Goal: Browse casually: Explore the website without a specific task or goal

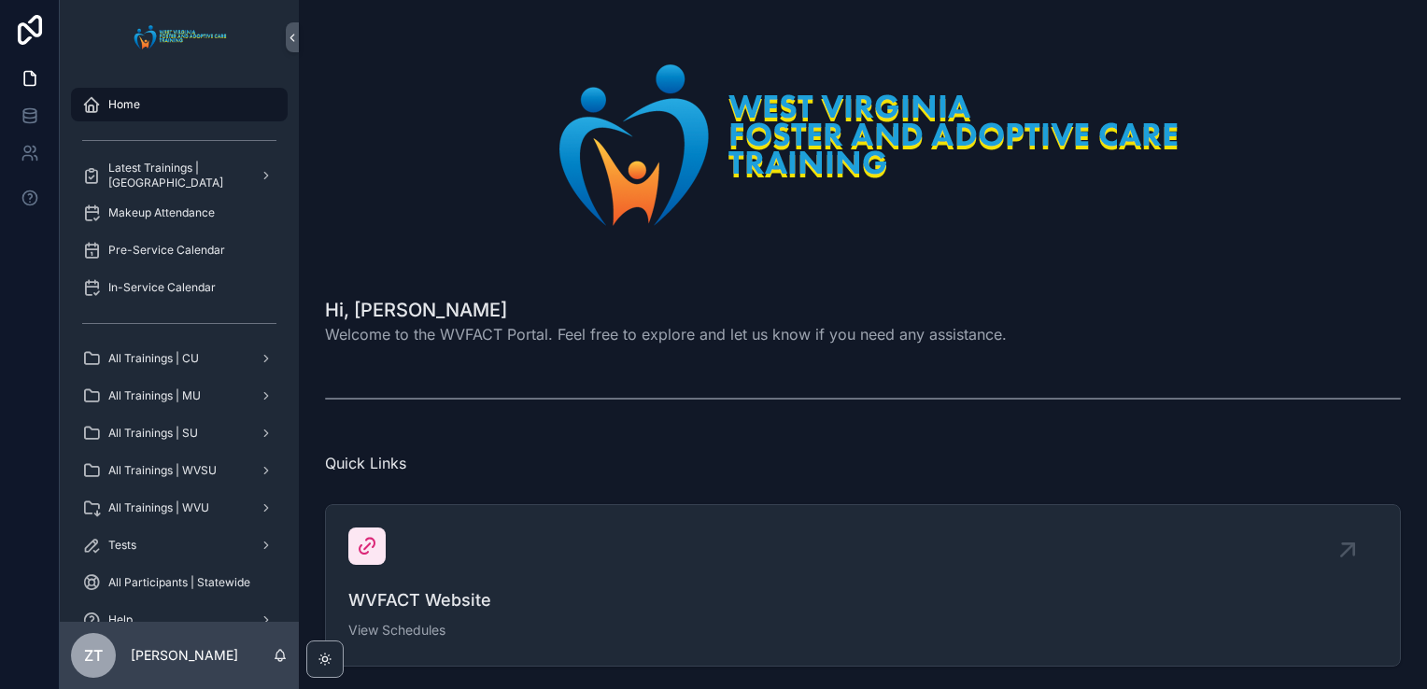
click at [751, 318] on h1 "Hi, [PERSON_NAME]" at bounding box center [666, 310] width 682 height 26
click at [706, 330] on span "Welcome to the WVFACT Portal. Feel free to explore and let us know if you need …" at bounding box center [666, 334] width 682 height 22
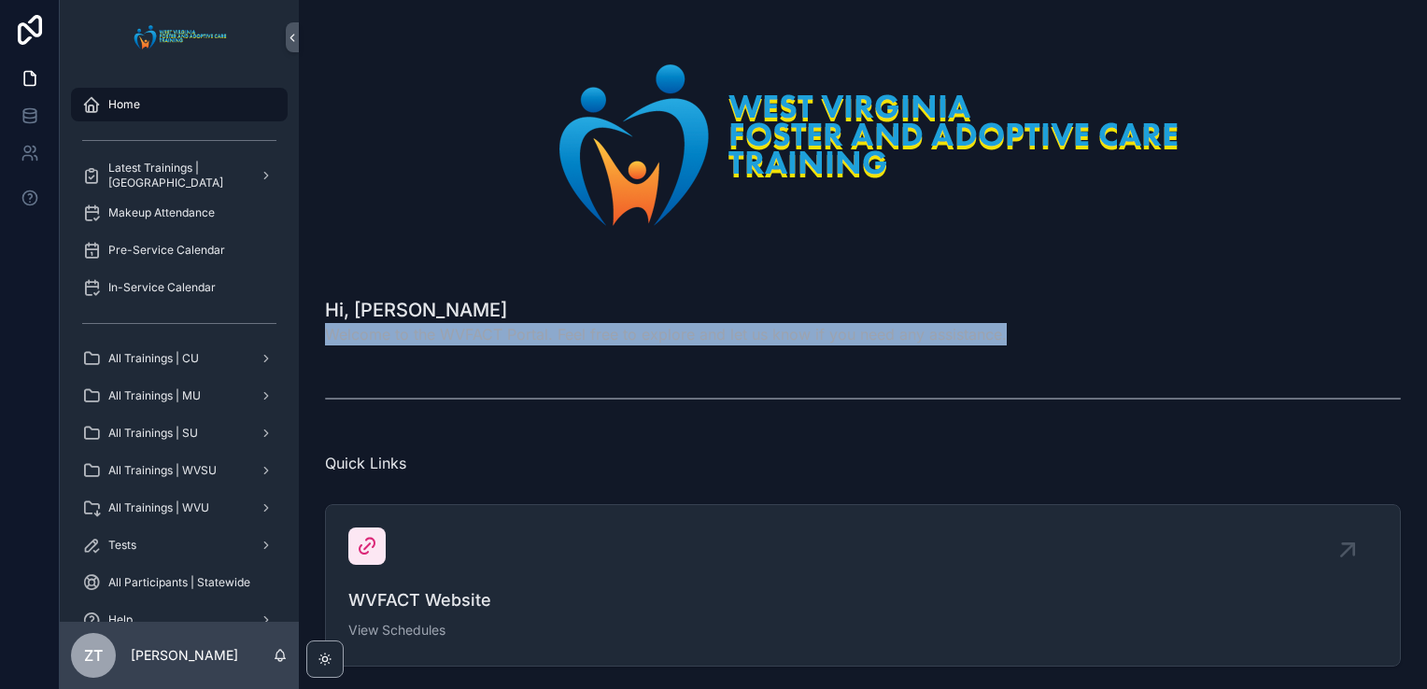
click at [706, 330] on span "Welcome to the WVFACT Portal. Feel free to explore and let us know if you need …" at bounding box center [666, 334] width 682 height 22
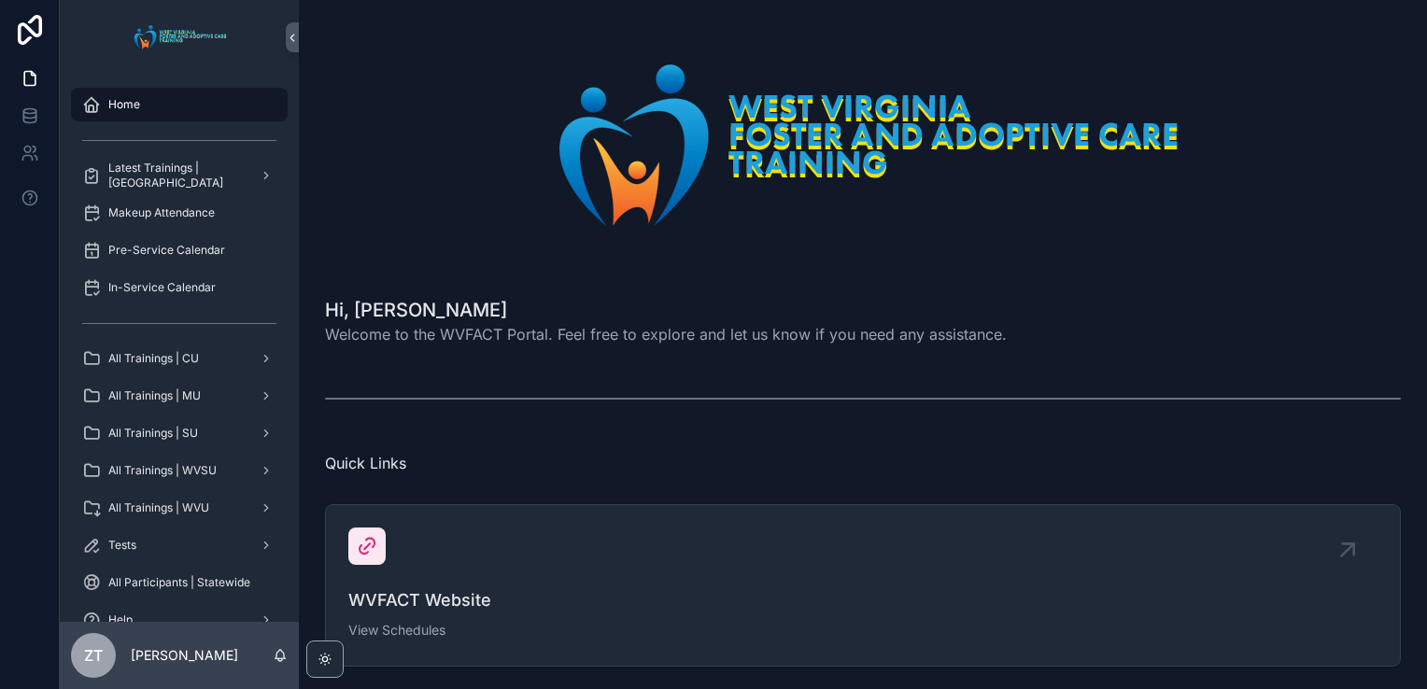
drag, startPoint x: 706, startPoint y: 330, endPoint x: 926, endPoint y: 253, distance: 233.3
click at [926, 253] on div "scrollable content" at bounding box center [863, 144] width 1076 height 245
click at [724, 336] on span "Welcome to the WVFACT Portal. Feel free to explore and let us know if you need …" at bounding box center [666, 334] width 682 height 22
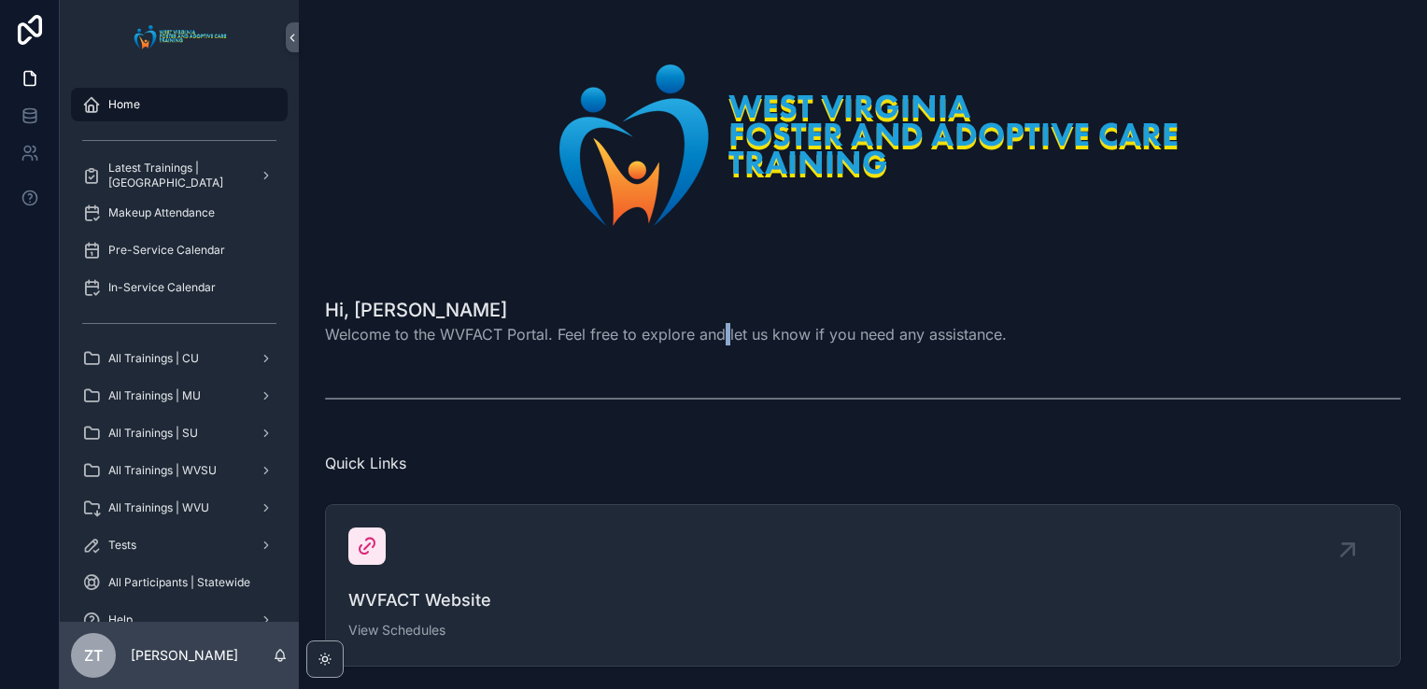
click at [724, 336] on span "Welcome to the WVFACT Portal. Feel free to explore and let us know if you need …" at bounding box center [666, 334] width 682 height 22
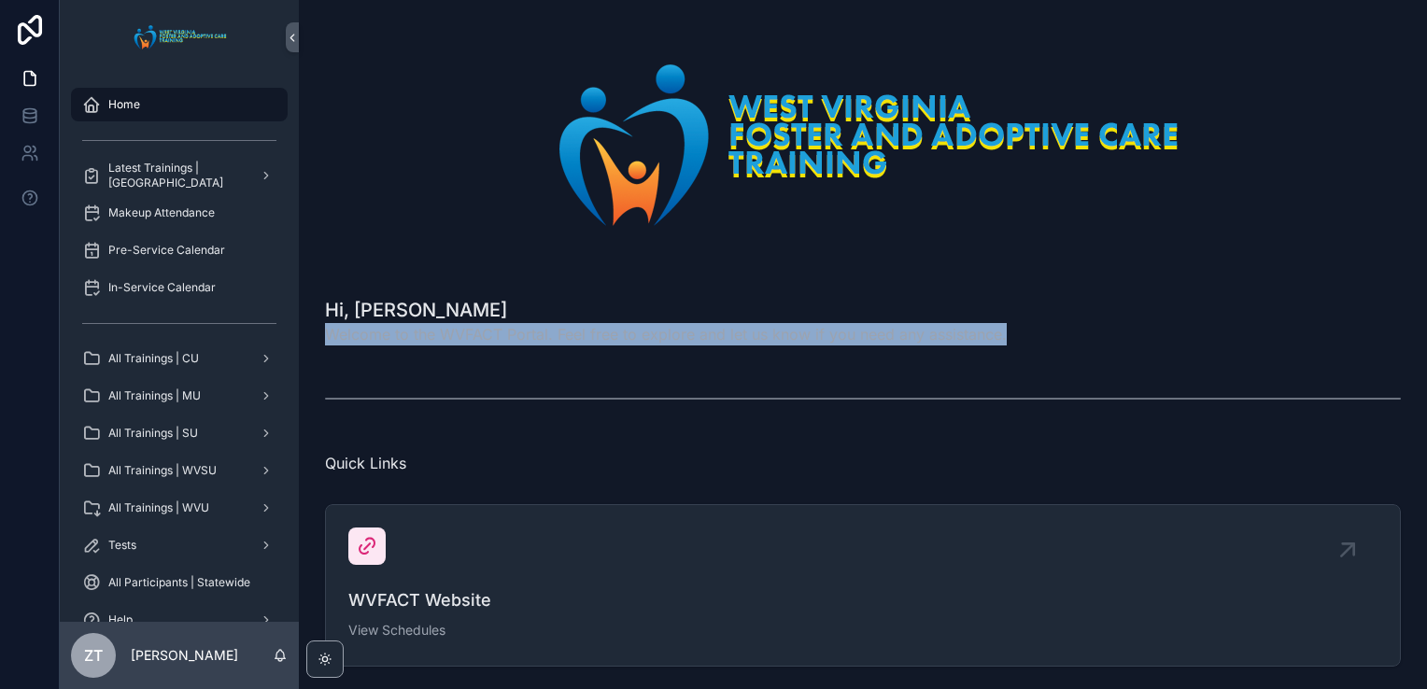
click at [724, 336] on span "Welcome to the WVFACT Portal. Feel free to explore and let us know if you need …" at bounding box center [666, 334] width 682 height 22
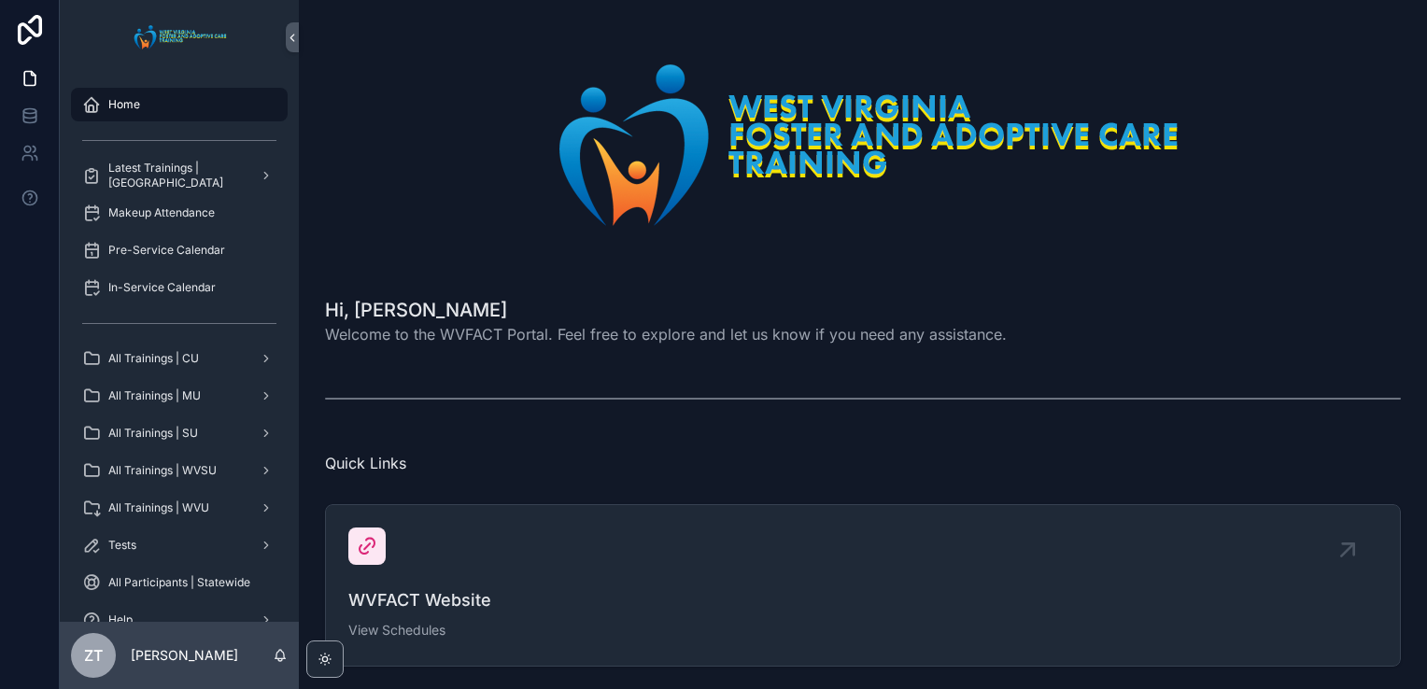
click at [1312, 301] on div "Hi, [PERSON_NAME] Welcome to the WVFACT Portal. Feel free to explore and let us…" at bounding box center [863, 321] width 1076 height 49
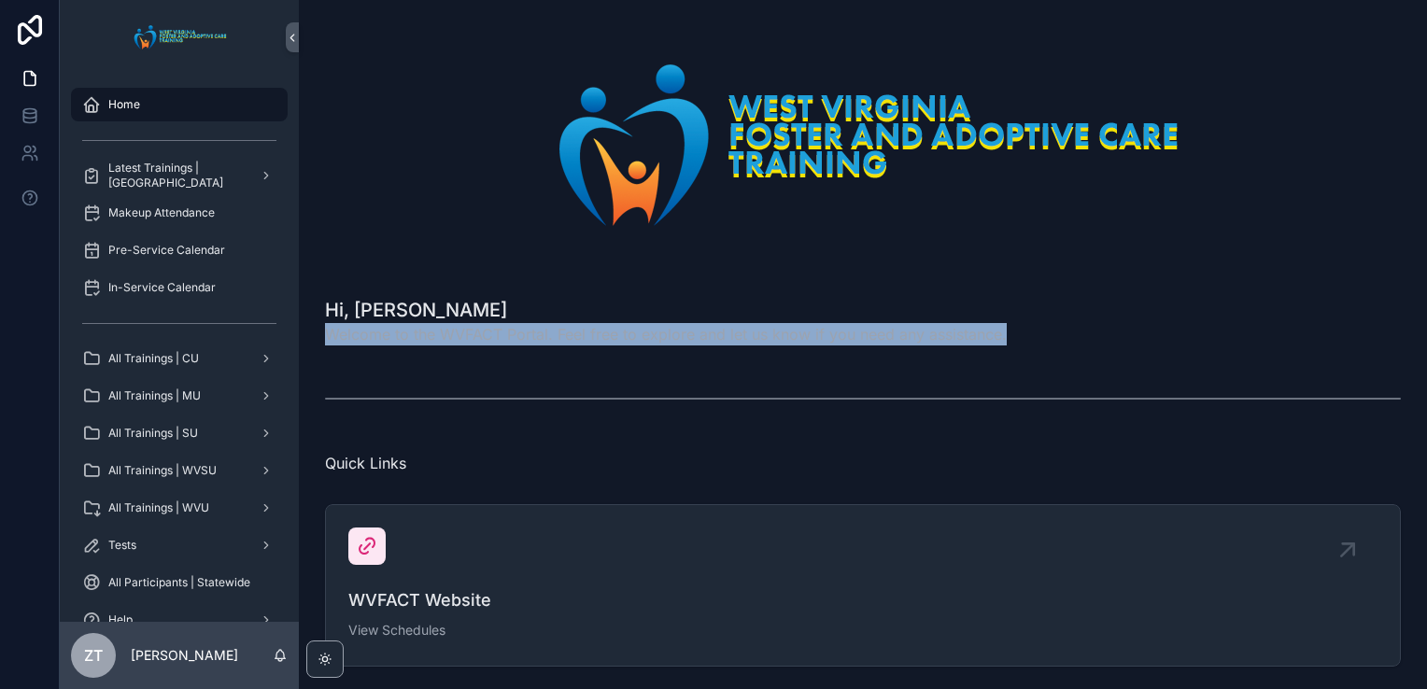
drag, startPoint x: 1034, startPoint y: 332, endPoint x: 329, endPoint y: 346, distance: 705.0
click at [329, 346] on div "Hi, [PERSON_NAME] Welcome to the WVFACT Portal. Feel free to explore and let us…" at bounding box center [863, 320] width 1098 height 63
click at [1104, 330] on div "Hi, [PERSON_NAME] Welcome to the WVFACT Portal. Feel free to explore and let us…" at bounding box center [863, 321] width 1076 height 49
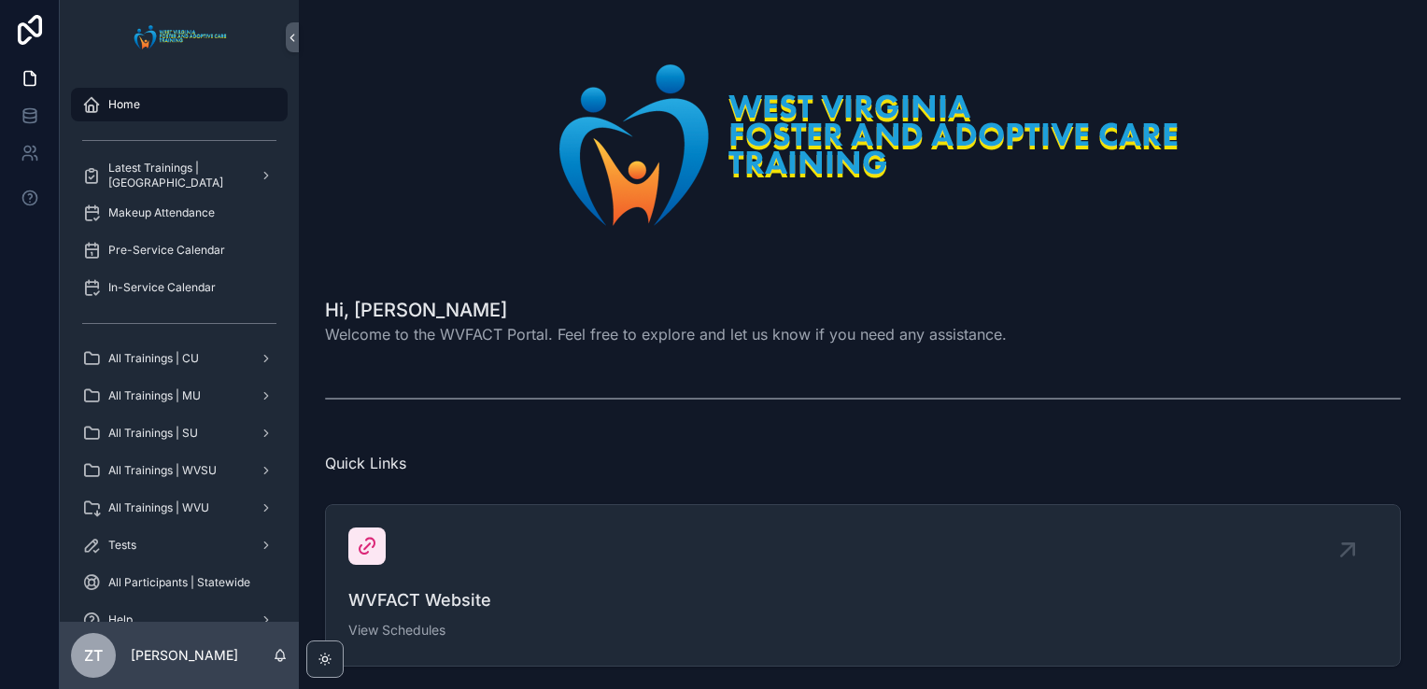
click at [538, 331] on span "Welcome to the WVFACT Portal. Feel free to explore and let us know if you need …" at bounding box center [666, 334] width 682 height 22
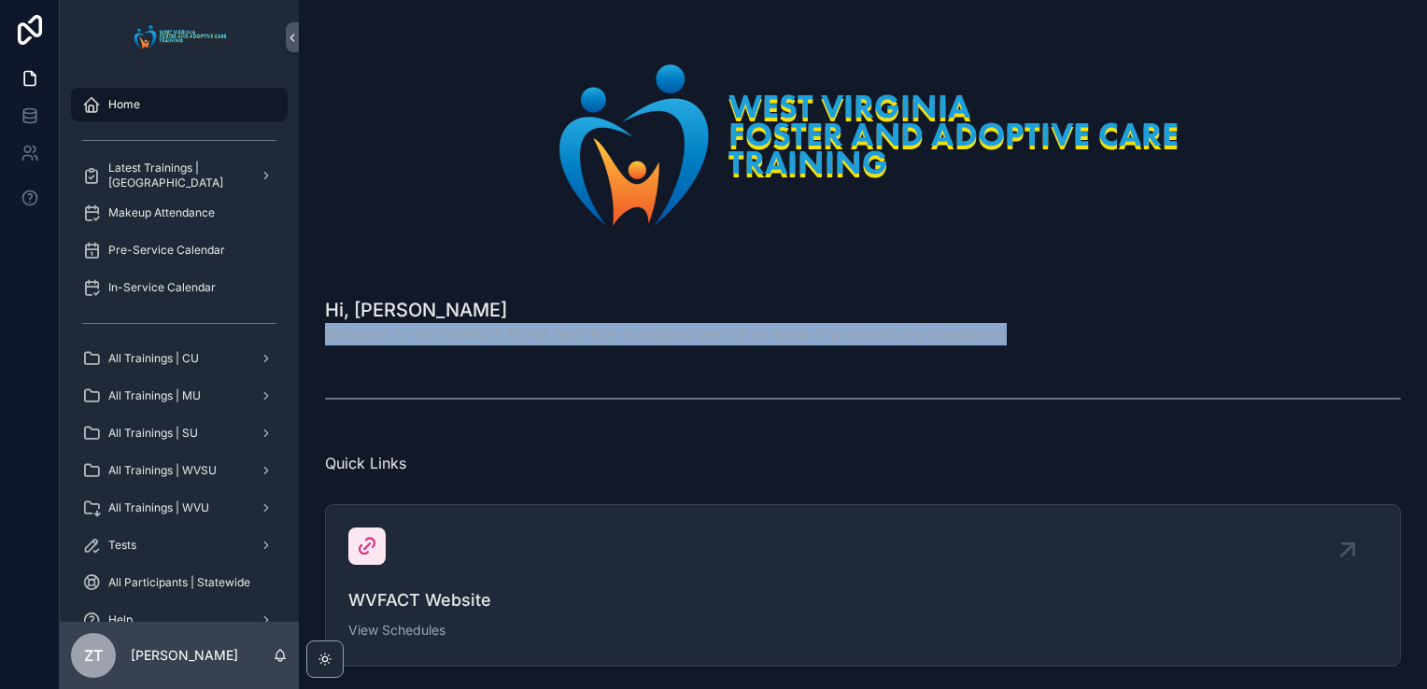
click at [538, 331] on span "Welcome to the WVFACT Portal. Feel free to explore and let us know if you need …" at bounding box center [666, 334] width 682 height 22
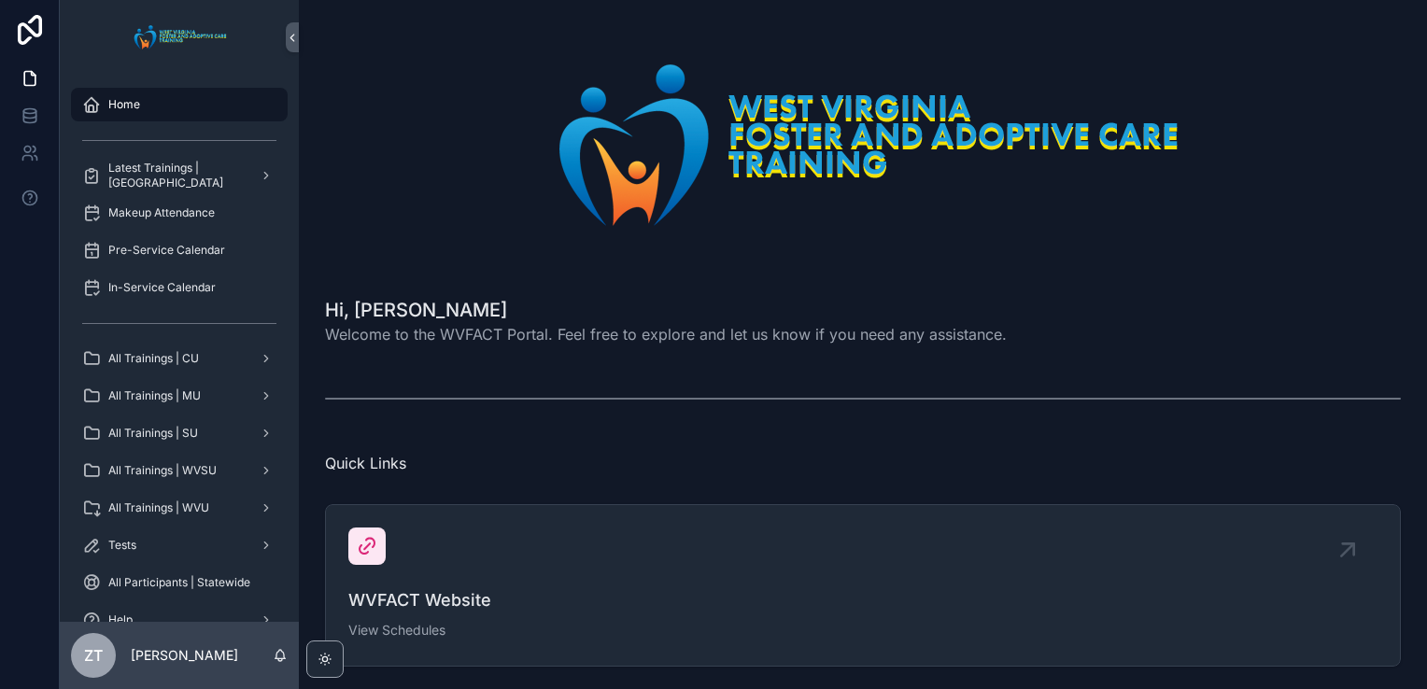
click at [1165, 312] on div "Hi, [PERSON_NAME] Welcome to the WVFACT Portal. Feel free to explore and let us…" at bounding box center [863, 321] width 1076 height 49
